Goal: Task Accomplishment & Management: Complete application form

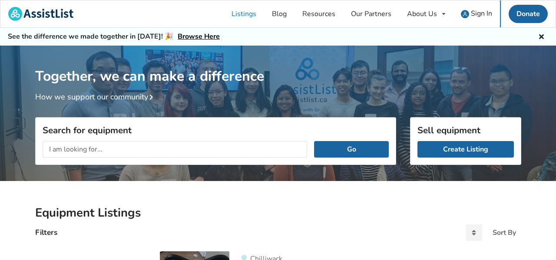
scroll to position [4, 0]
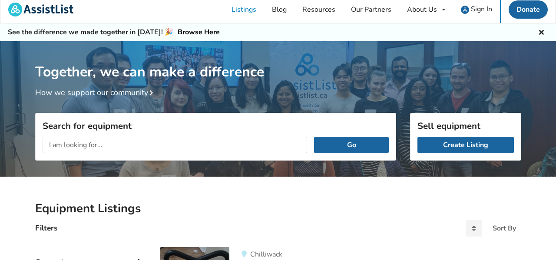
click at [100, 144] on input "text" at bounding box center [175, 145] width 265 height 16
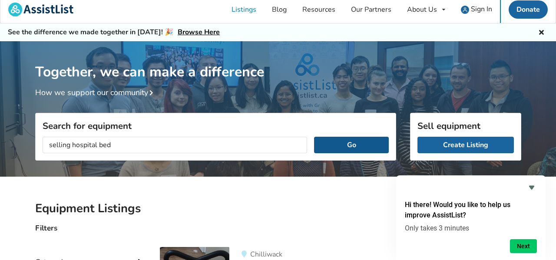
type input "selling hospital bed"
click at [345, 145] on button "Go" at bounding box center [351, 145] width 74 height 16
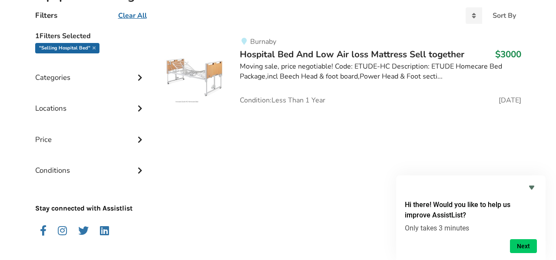
scroll to position [207, 0]
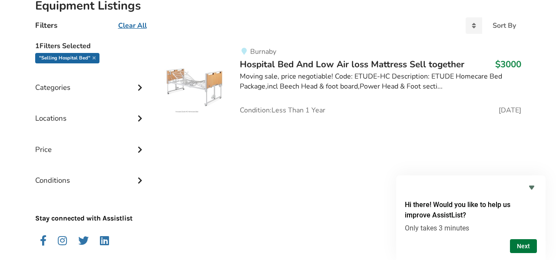
click at [521, 244] on button "Next" at bounding box center [523, 246] width 27 height 14
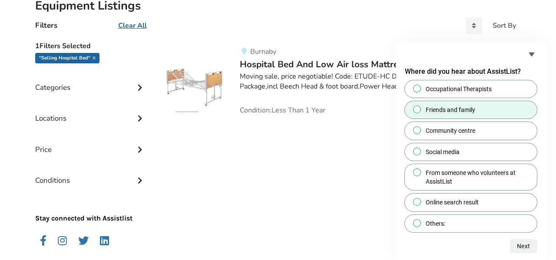
click at [416, 110] on input "Friends and family" at bounding box center [417, 109] width 6 height 6
radio input "true"
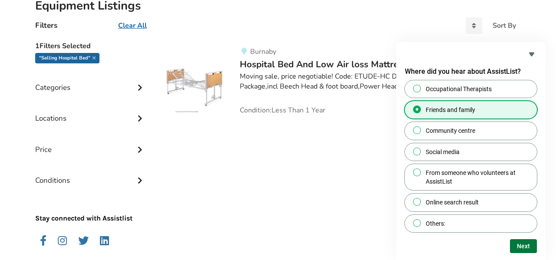
click at [522, 245] on button "Next" at bounding box center [523, 246] width 27 height 14
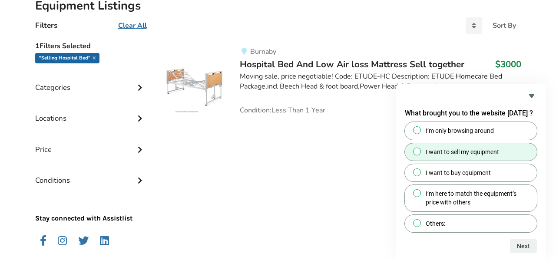
click at [415, 151] on input "I want to sell my equipment" at bounding box center [417, 151] width 6 height 6
radio input "true"
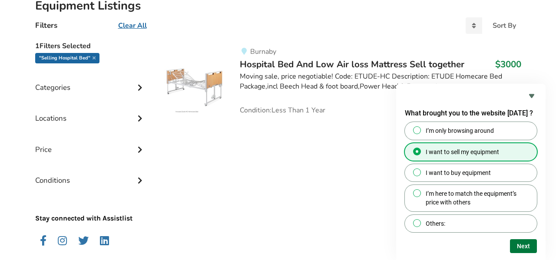
click at [520, 245] on button "Next" at bounding box center [523, 246] width 27 height 14
